Goal: Task Accomplishment & Management: Manage account settings

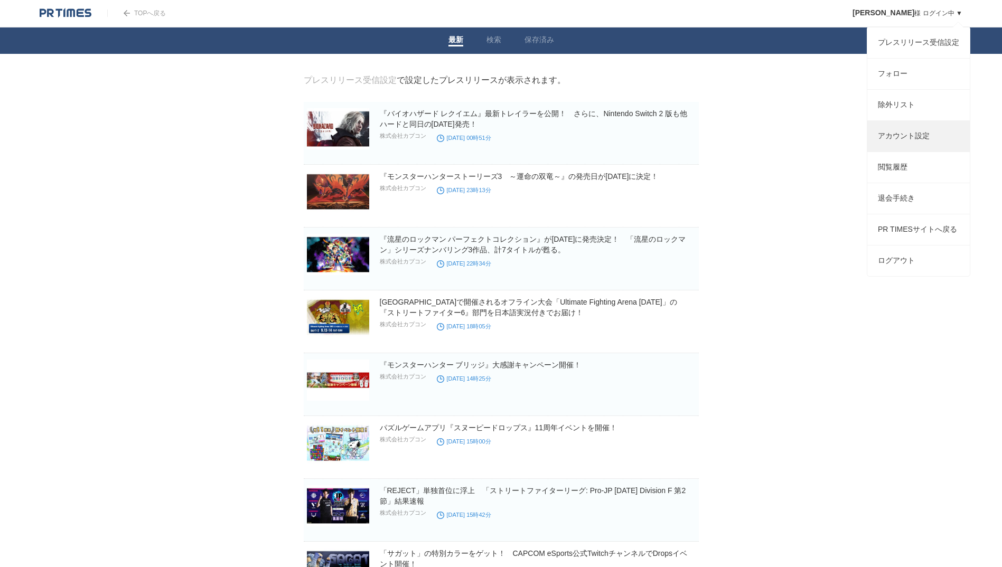
click at [936, 152] on link "アカウント設定" at bounding box center [918, 136] width 102 height 31
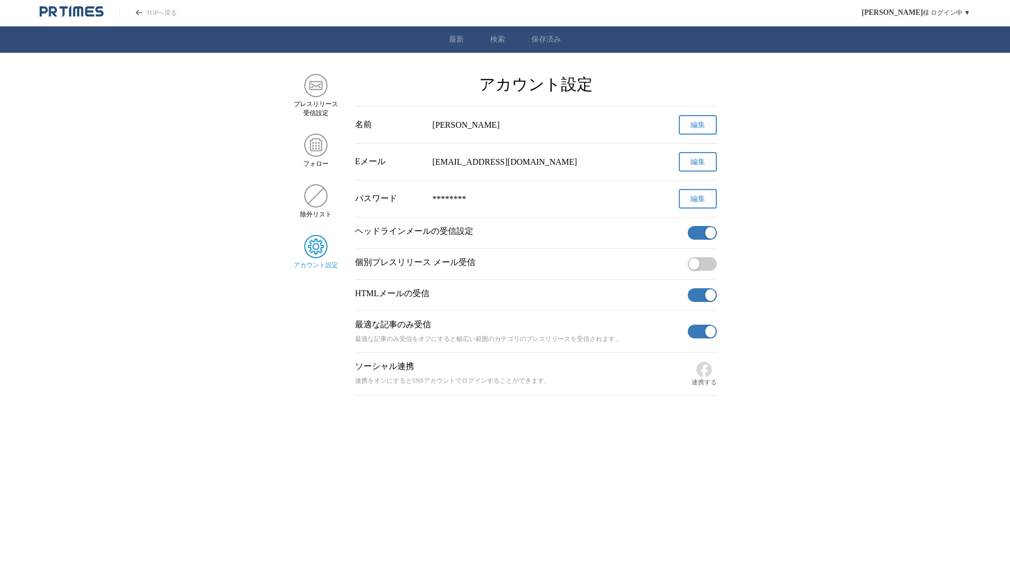
click at [699, 236] on button "button" at bounding box center [702, 233] width 29 height 14
click at [697, 298] on button "button" at bounding box center [702, 295] width 29 height 14
click at [705, 338] on button "button" at bounding box center [702, 332] width 29 height 14
click at [697, 268] on span "button" at bounding box center [694, 264] width 11 height 12
click at [778, 263] on main "プレスリリース 受信設定 フォロー 除外リスト アカウント設定 アカウント設定 名前 [PERSON_NAME] 編集 Eメール [EMAIL_ADDRESS…" at bounding box center [505, 235] width 1010 height 322
